Goal: Task Accomplishment & Management: Use online tool/utility

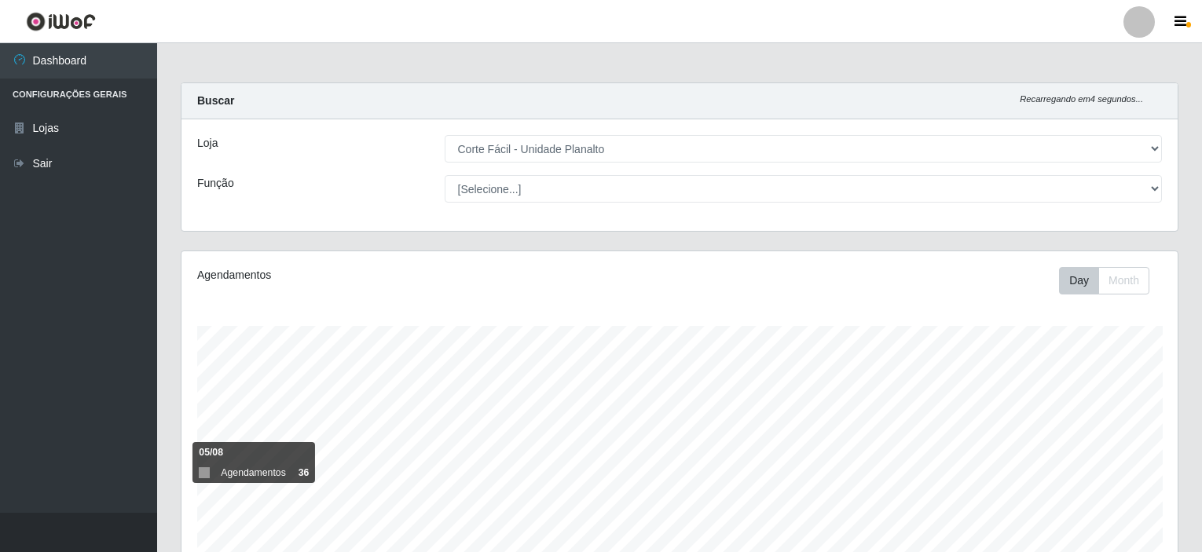
select select "202"
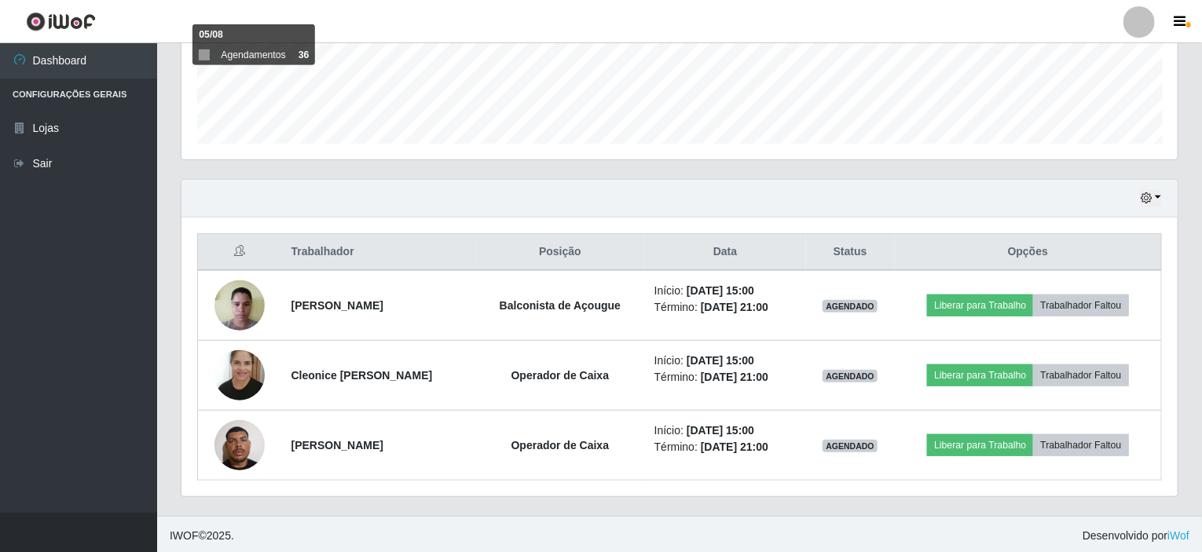
scroll to position [326, 996]
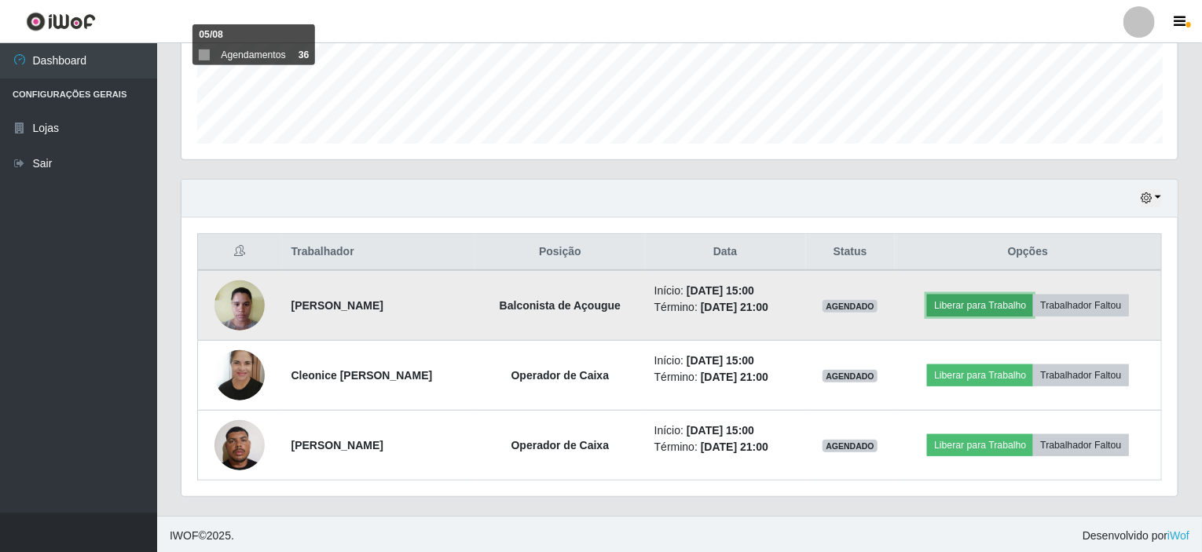
click at [1004, 301] on button "Liberar para Trabalho" at bounding box center [980, 306] width 106 height 22
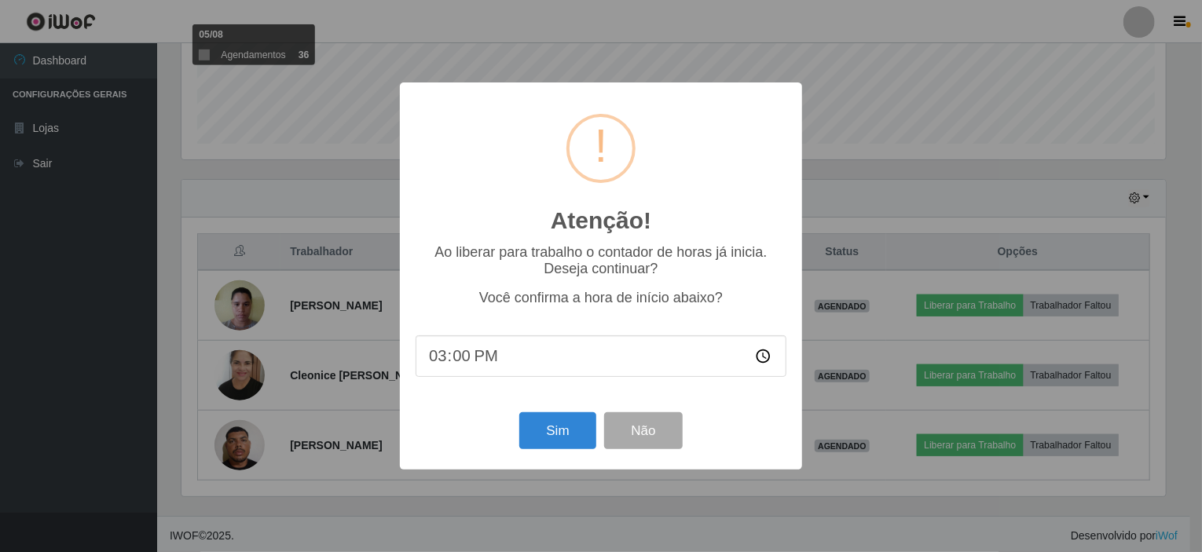
scroll to position [326, 990]
click at [546, 430] on button "Sim" at bounding box center [560, 430] width 76 height 37
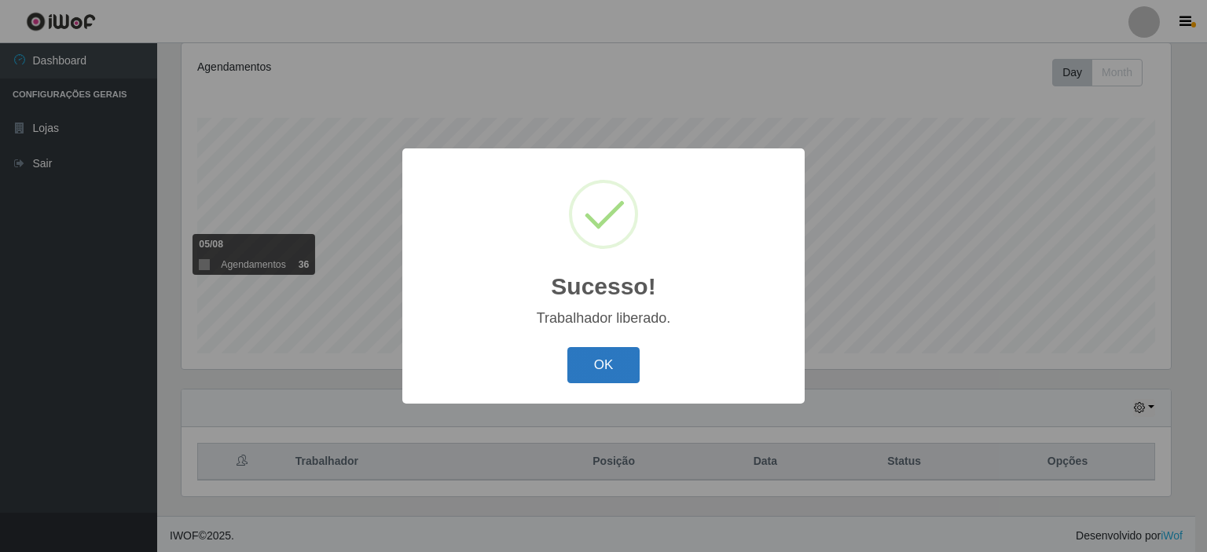
click at [603, 367] on button "OK" at bounding box center [603, 365] width 73 height 37
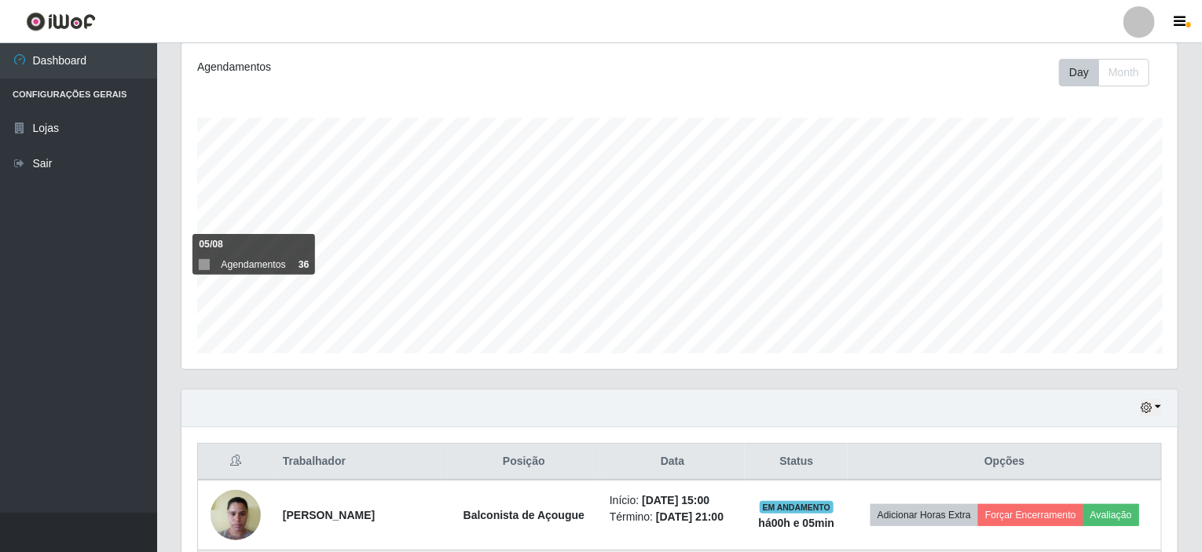
scroll to position [287, 0]
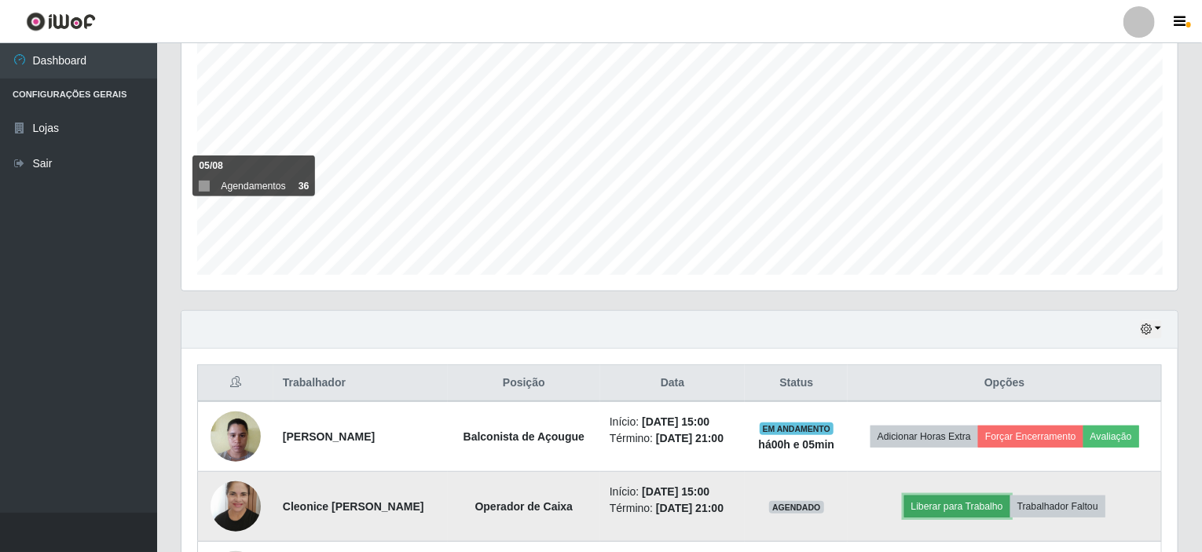
click at [984, 503] on button "Liberar para Trabalho" at bounding box center [957, 507] width 106 height 22
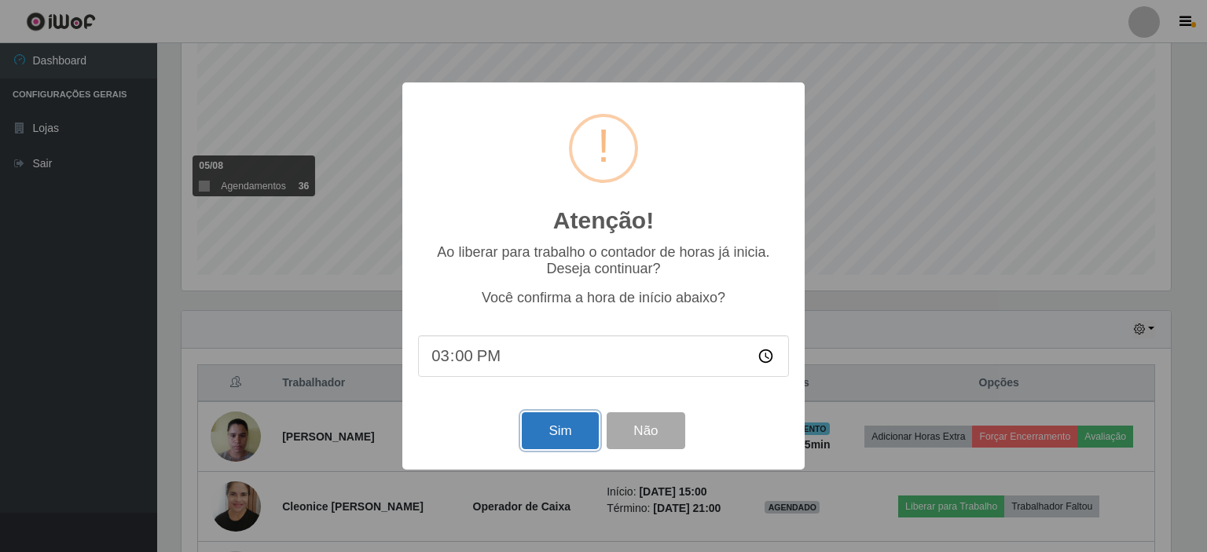
click at [555, 439] on button "Sim" at bounding box center [560, 430] width 76 height 37
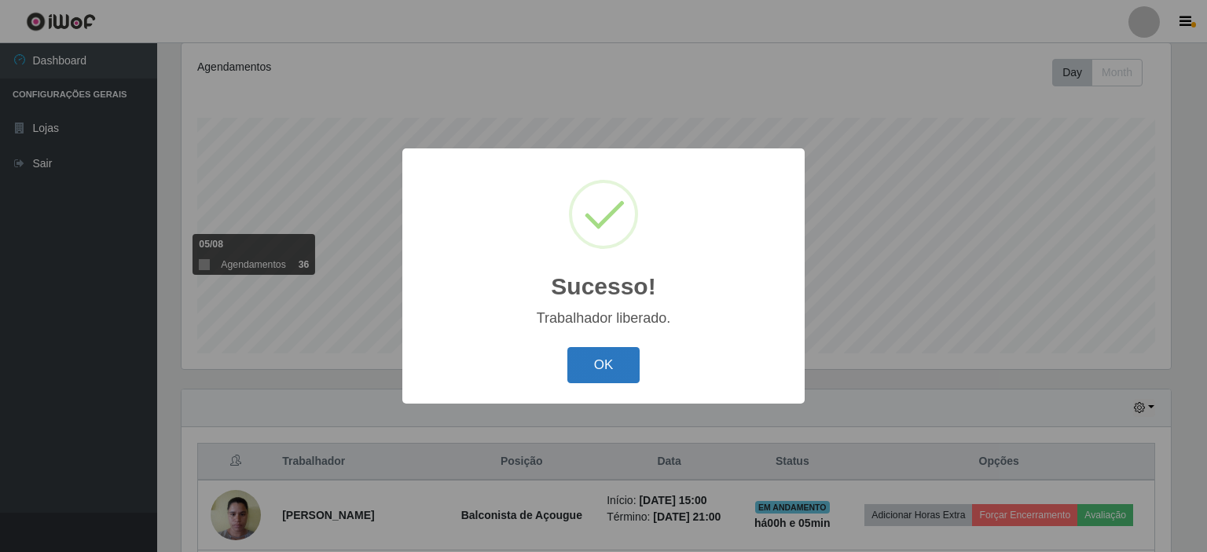
click at [600, 364] on button "OK" at bounding box center [603, 365] width 73 height 37
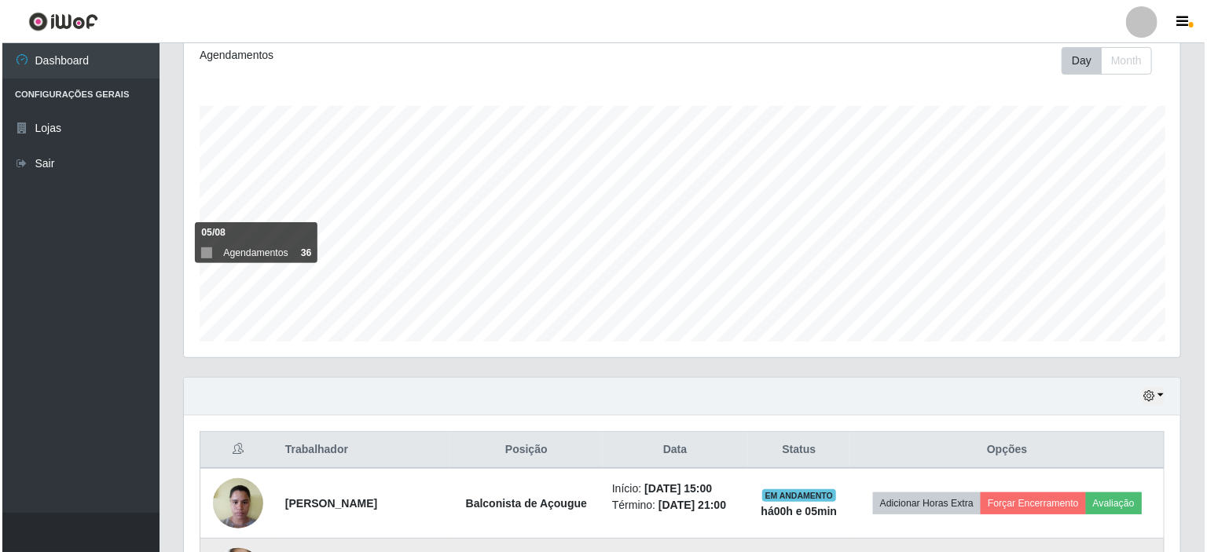
scroll to position [418, 0]
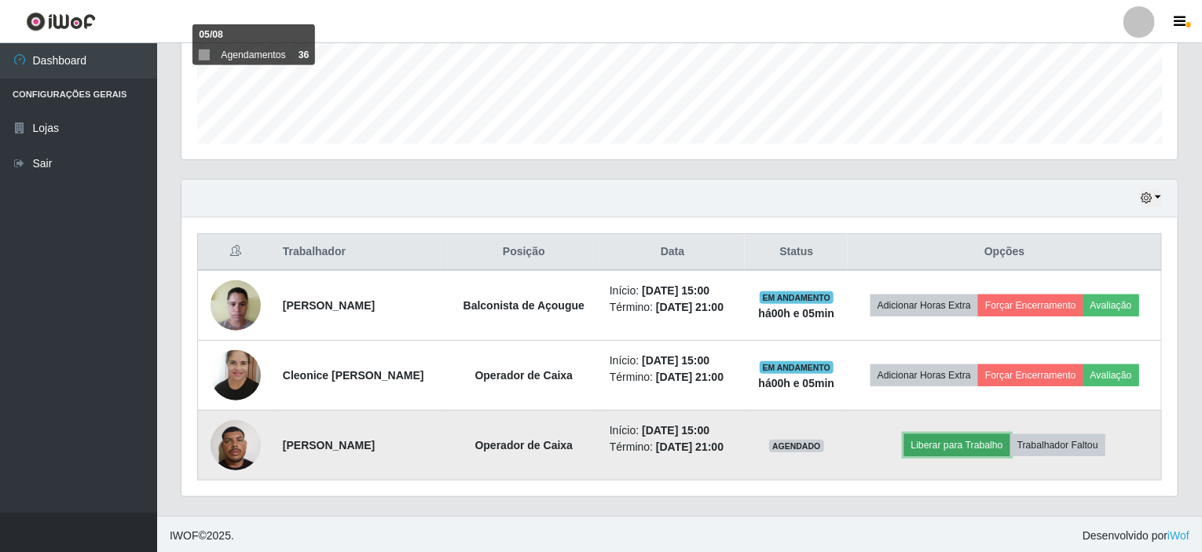
click at [941, 445] on button "Liberar para Trabalho" at bounding box center [957, 445] width 106 height 22
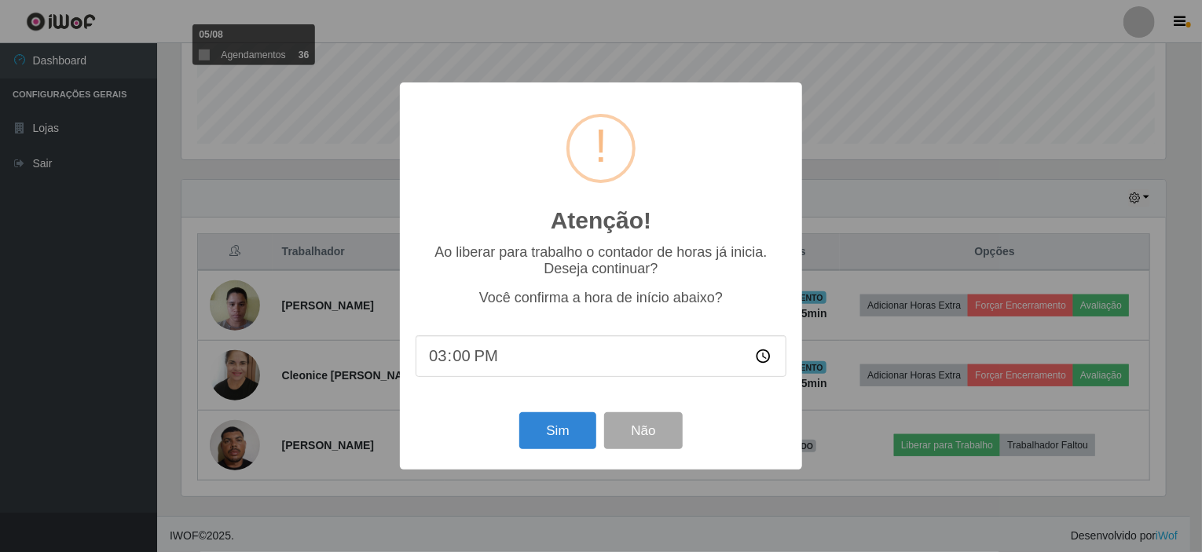
scroll to position [326, 990]
click at [590, 430] on button "Sim" at bounding box center [560, 430] width 76 height 37
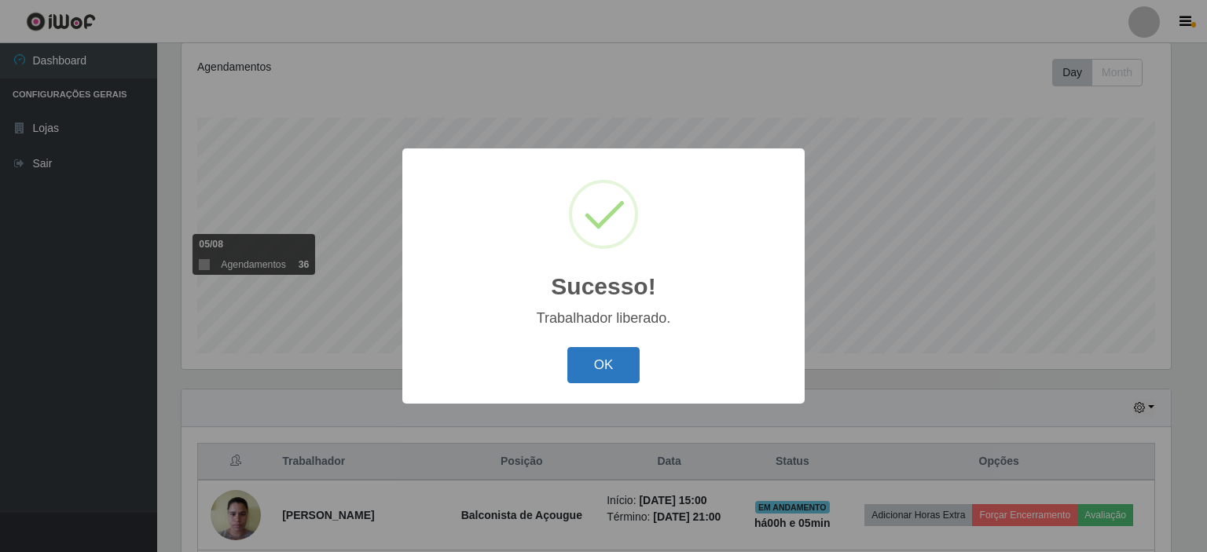
click at [603, 362] on button "OK" at bounding box center [603, 365] width 73 height 37
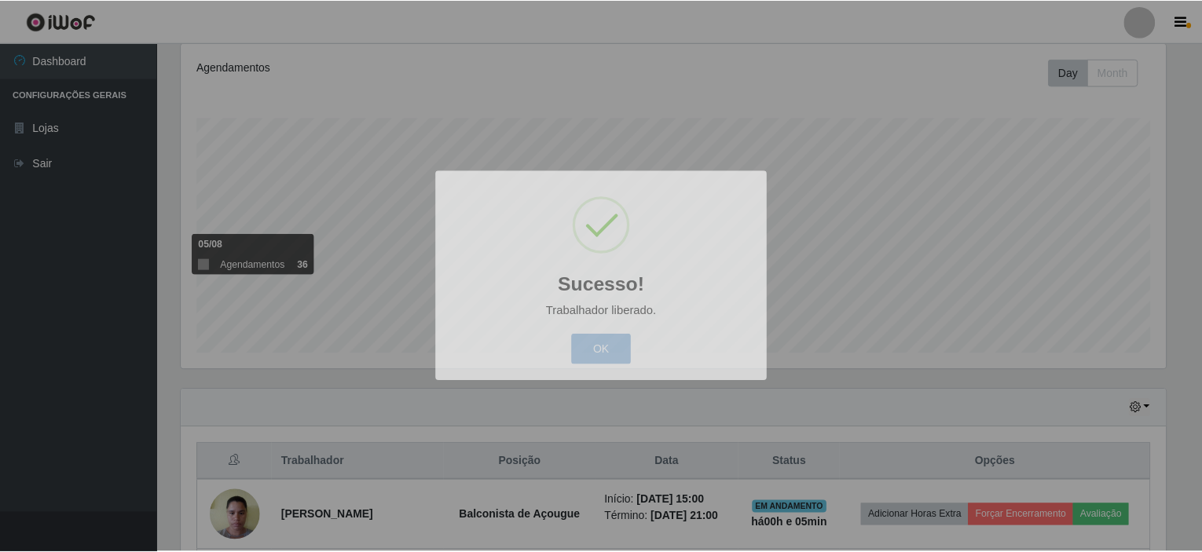
scroll to position [0, 0]
